Goal: Task Accomplishment & Management: Manage account settings

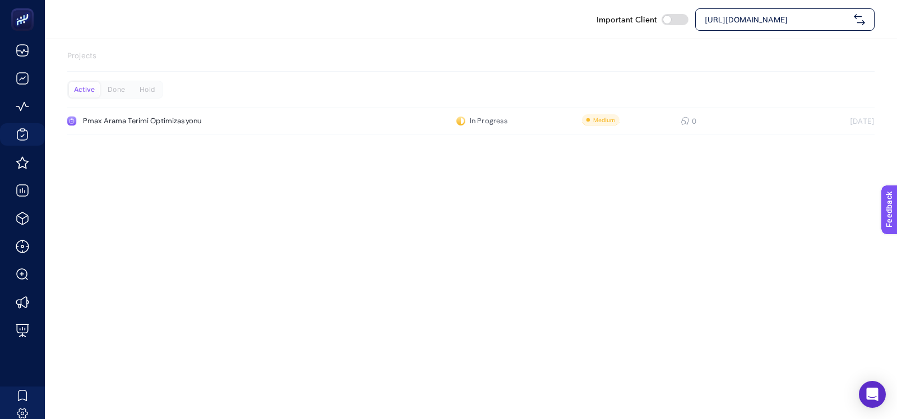
click at [759, 23] on span "[URL][DOMAIN_NAME]" at bounding box center [777, 19] width 145 height 11
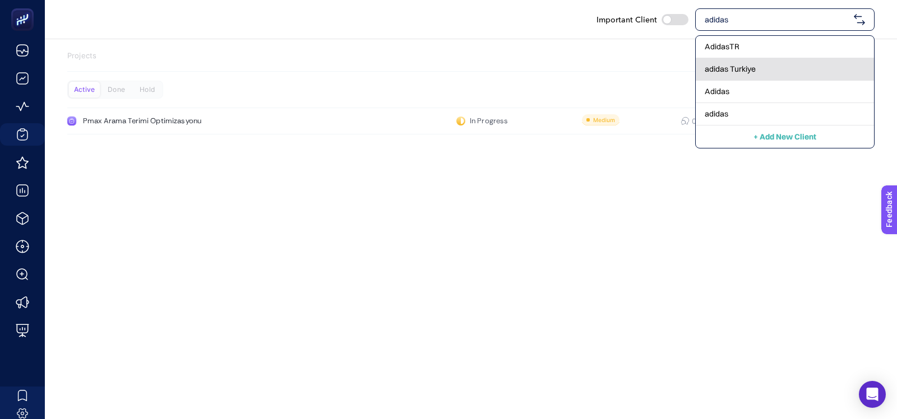
type input "adidas"
click at [761, 63] on div "adidas Turkiye" at bounding box center [785, 69] width 178 height 22
checkbox input "true"
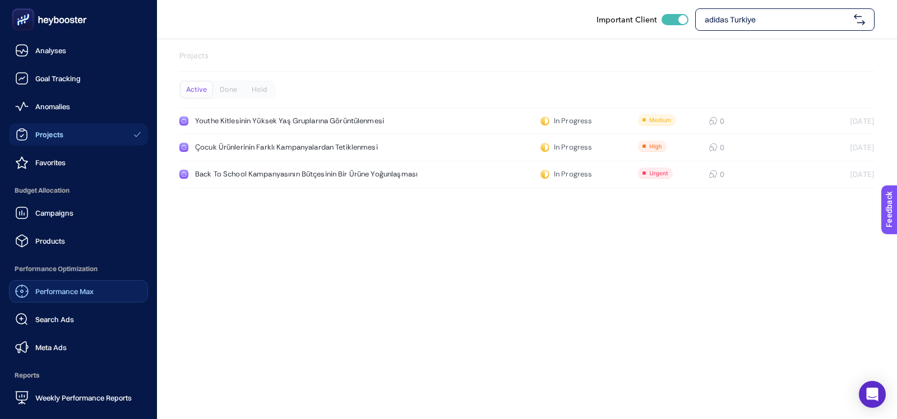
scroll to position [98, 0]
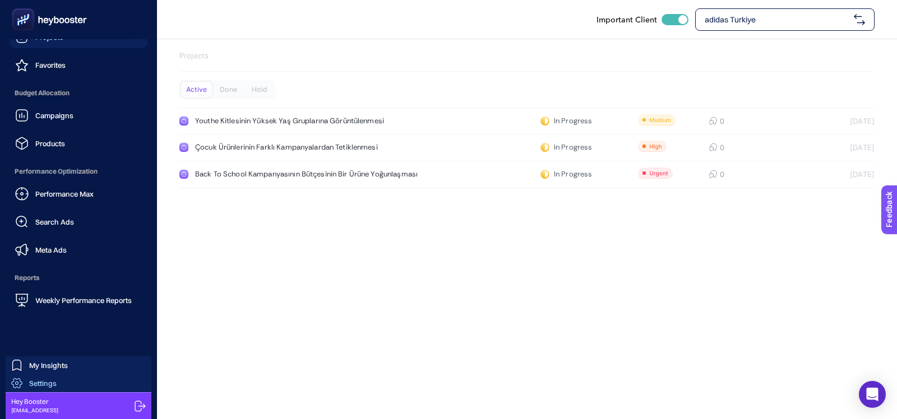
click at [92, 383] on link "Settings" at bounding box center [79, 383] width 146 height 18
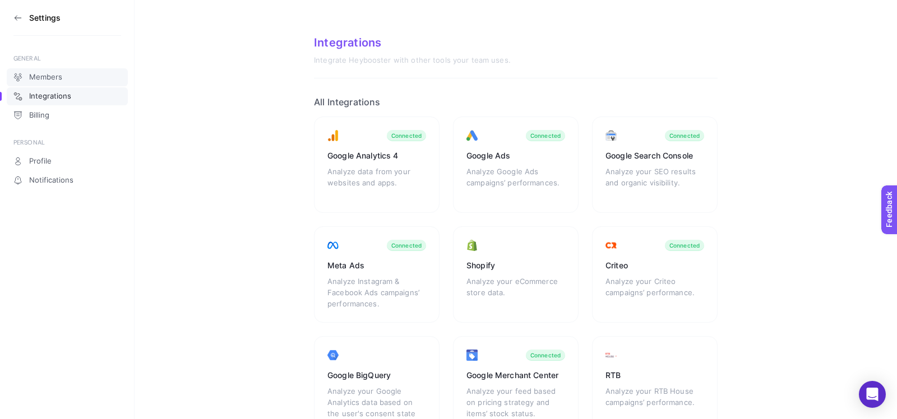
click at [52, 82] on link "Members" at bounding box center [67, 77] width 121 height 18
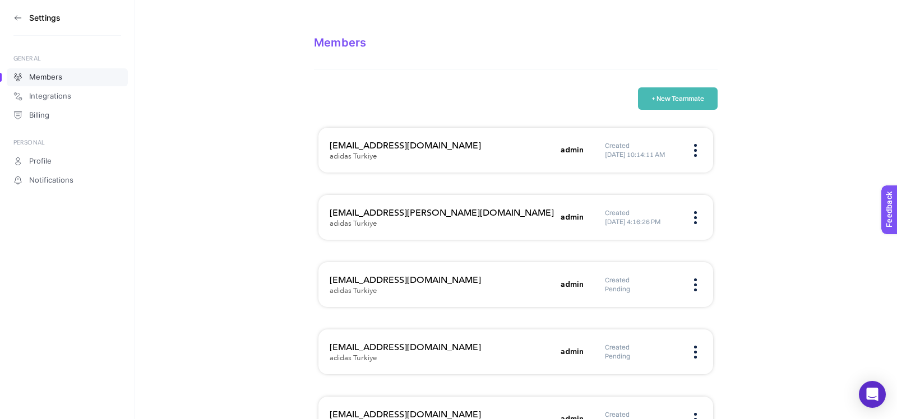
click at [12, 13] on aside "Settings GENERAL Members Integrations Billing PERSONAL Profile Notifications" at bounding box center [67, 209] width 135 height 419
click at [16, 16] on icon at bounding box center [17, 17] width 9 height 9
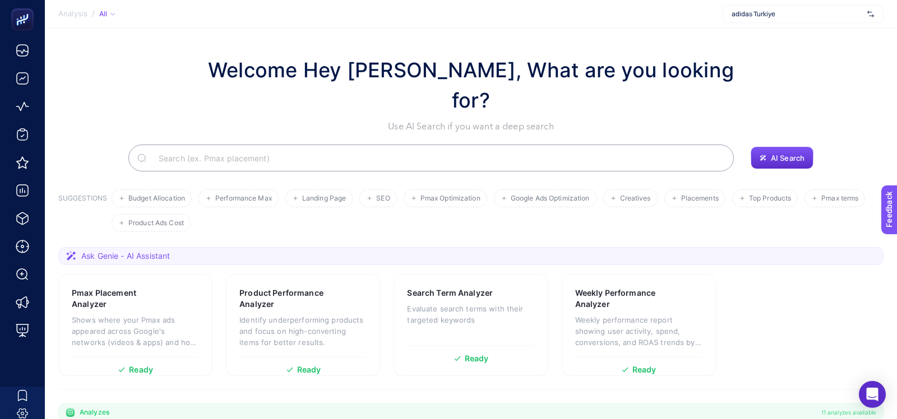
click at [304, 189] on ul "Budget Allocation Performance Max Landing Page SEO Pmax Optimization Google Ads…" at bounding box center [495, 210] width 767 height 43
